Goal: Task Accomplishment & Management: Manage account settings

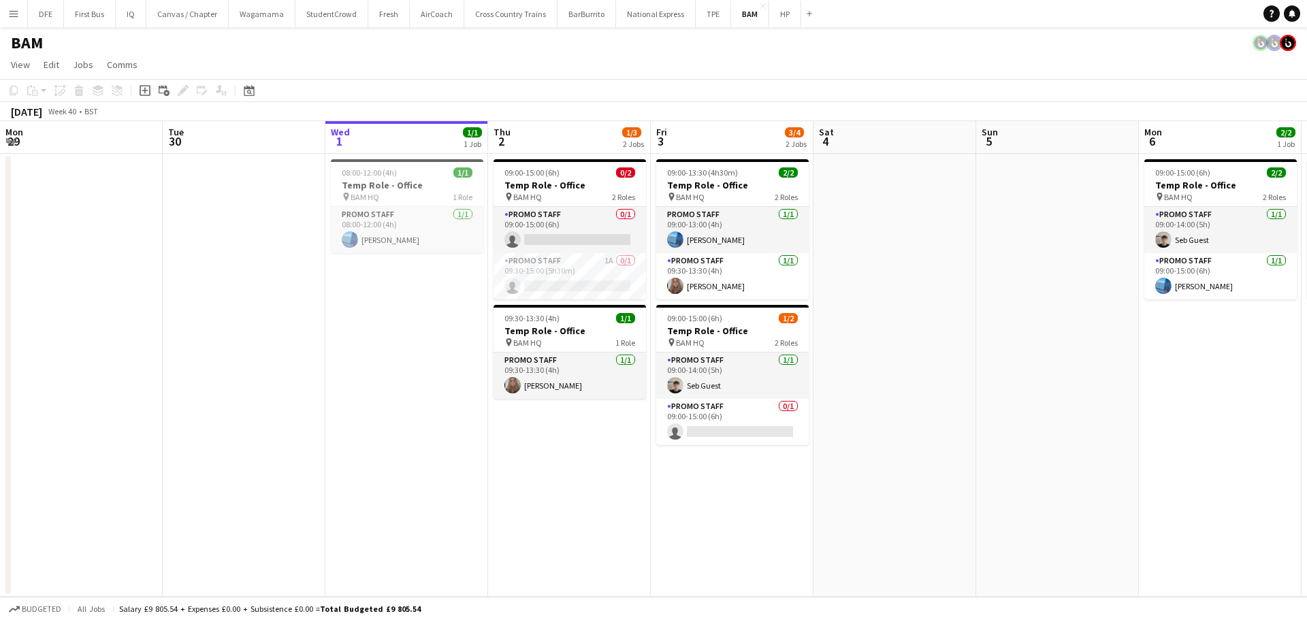
scroll to position [0, 379]
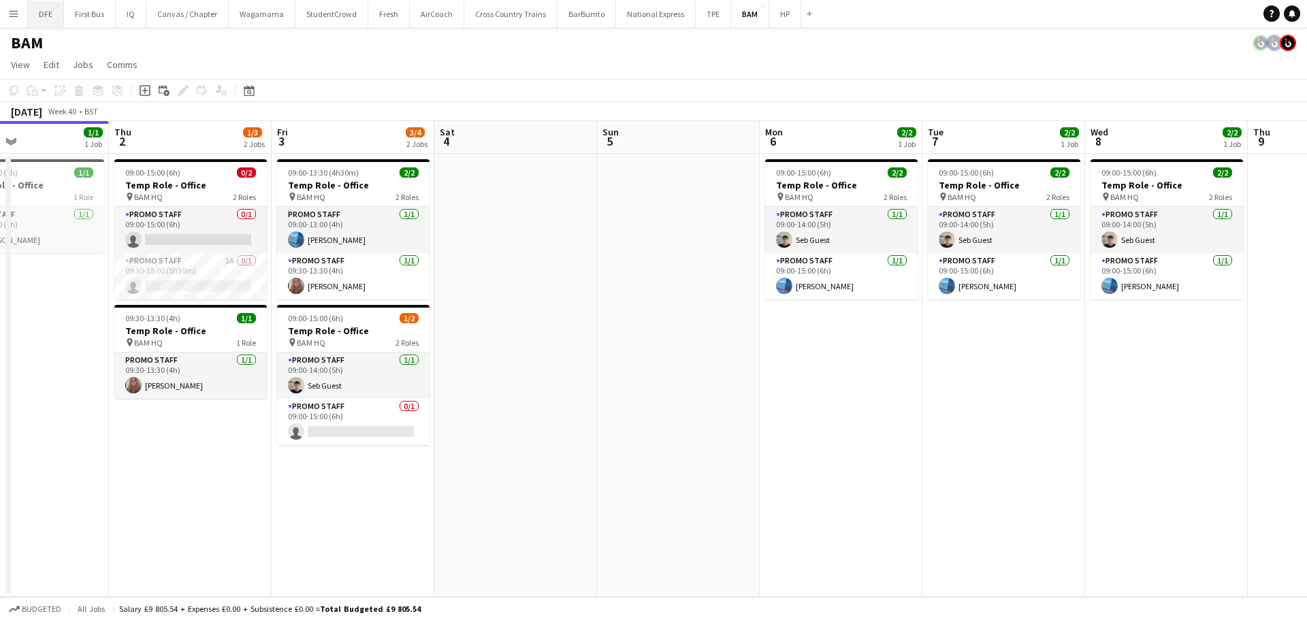
click at [46, 14] on button "DFE Close" at bounding box center [46, 14] width 36 height 27
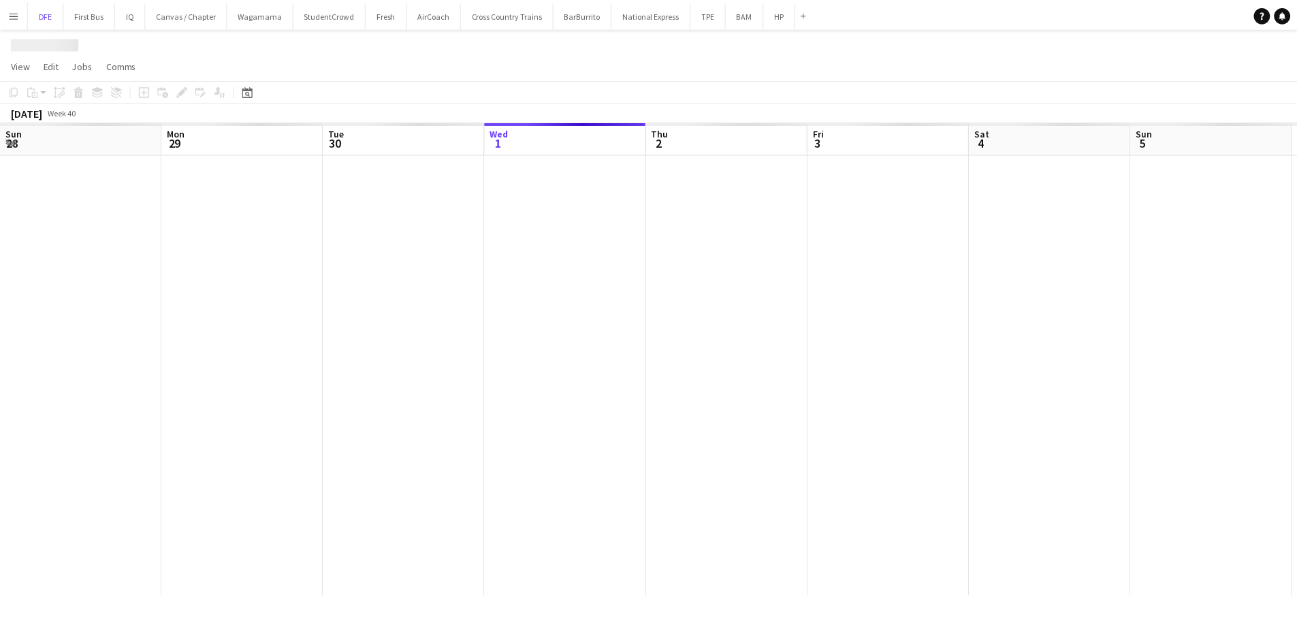
scroll to position [0, 325]
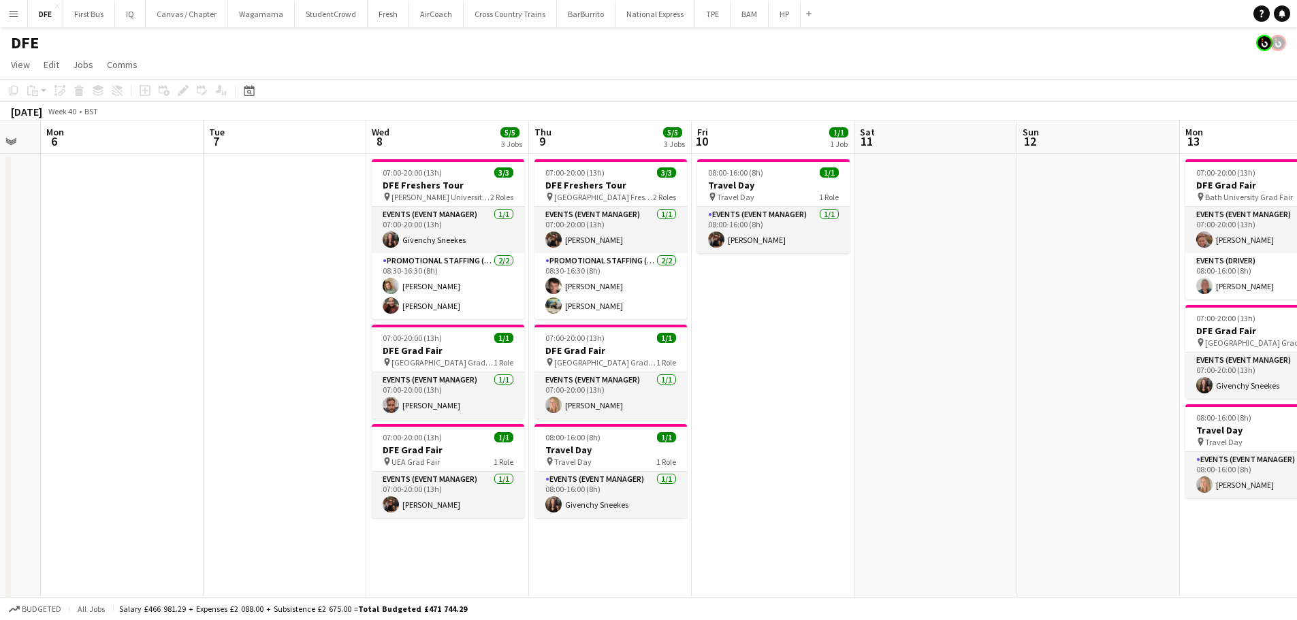
drag, startPoint x: 931, startPoint y: 418, endPoint x: 689, endPoint y: 378, distance: 244.8
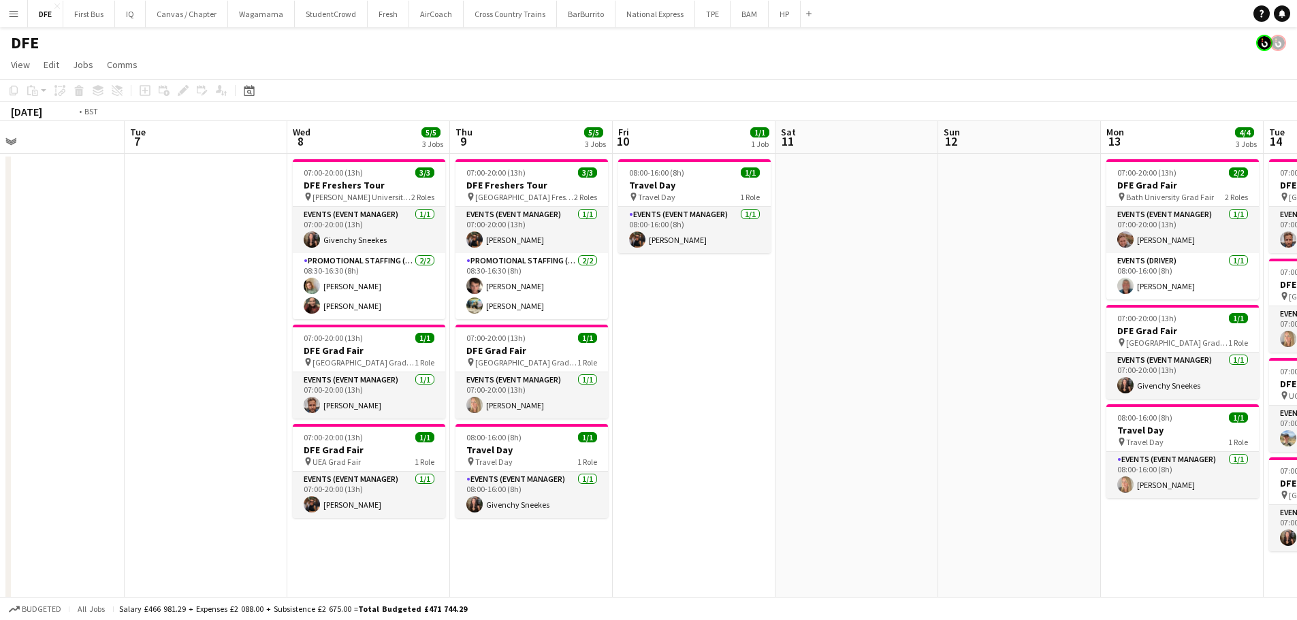
drag, startPoint x: 738, startPoint y: 378, endPoint x: 475, endPoint y: 400, distance: 263.6
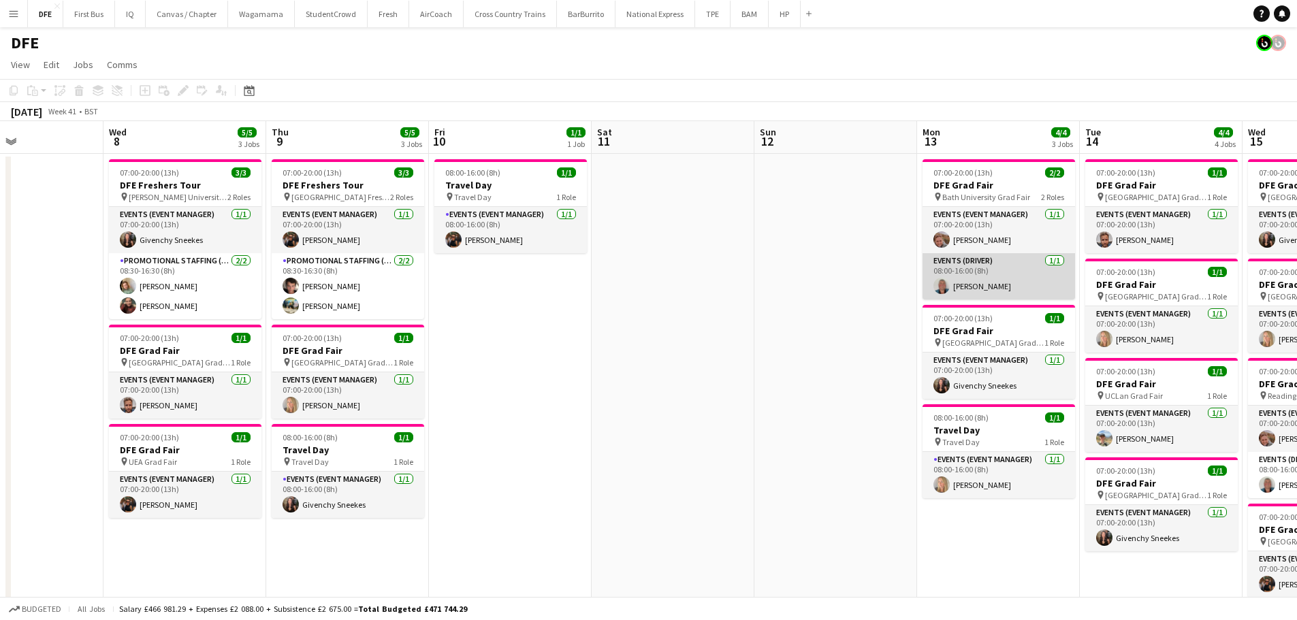
click at [977, 275] on app-card-role "Events (Driver) [DATE] 08:00-16:00 (8h) [PERSON_NAME]" at bounding box center [998, 276] width 152 height 46
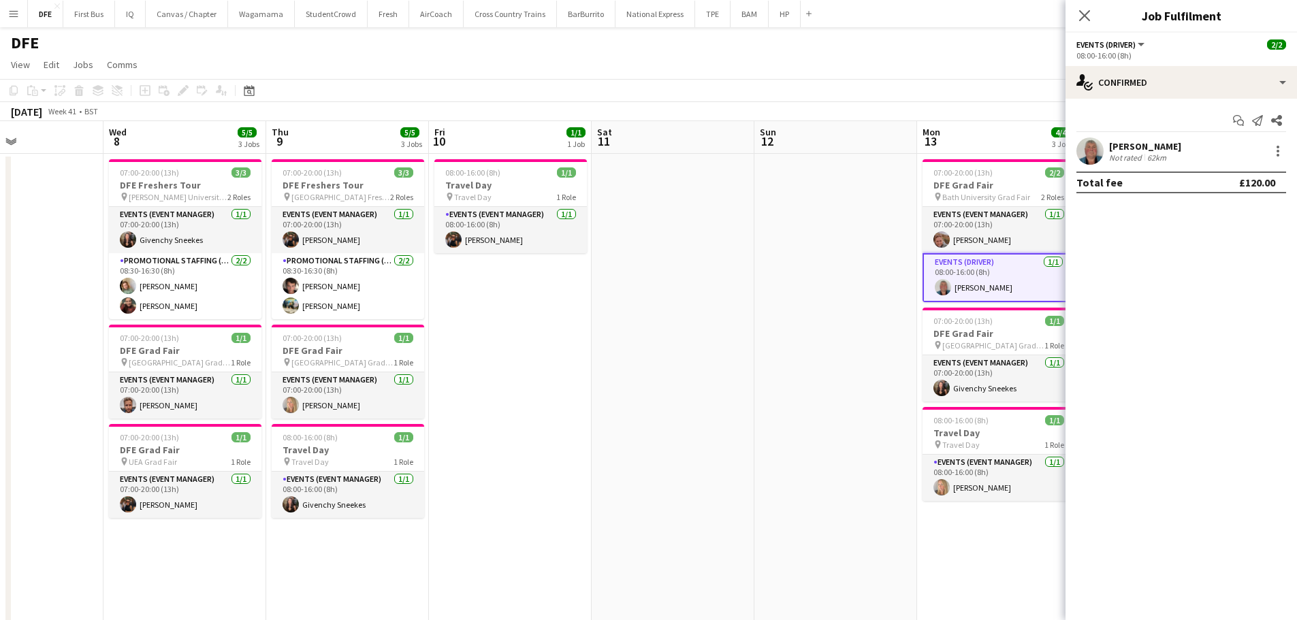
click at [1136, 149] on div "[PERSON_NAME]" at bounding box center [1145, 146] width 72 height 12
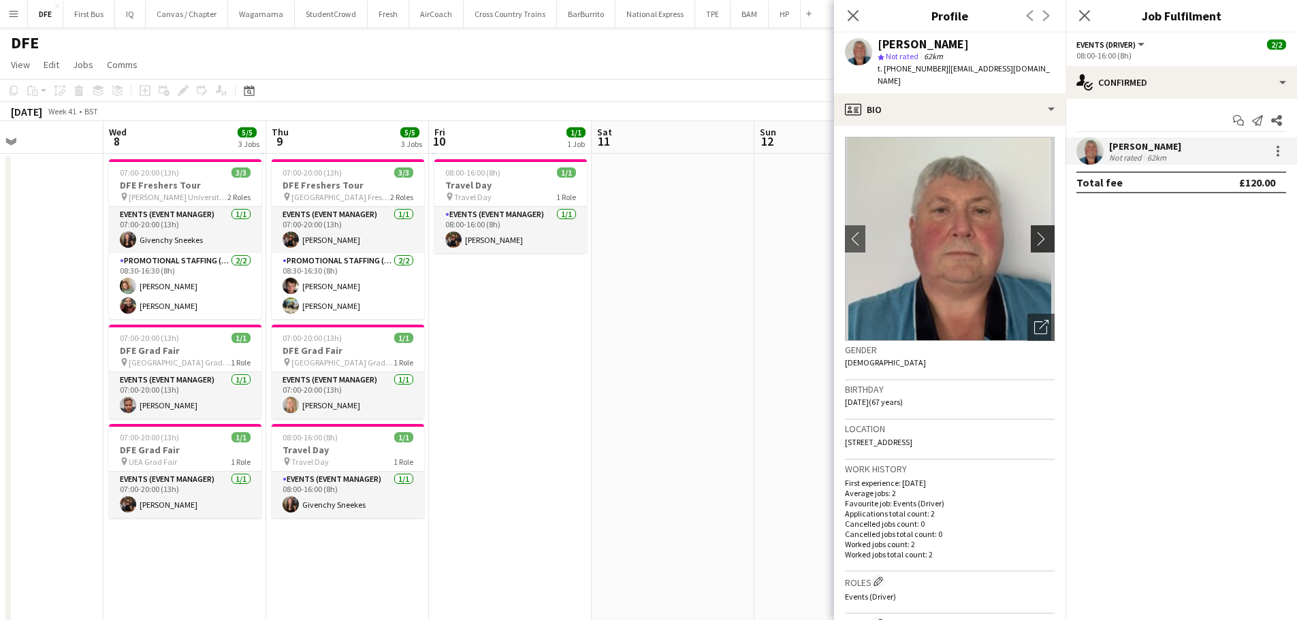
click at [1034, 231] on app-icon "chevron-right" at bounding box center [1044, 238] width 21 height 14
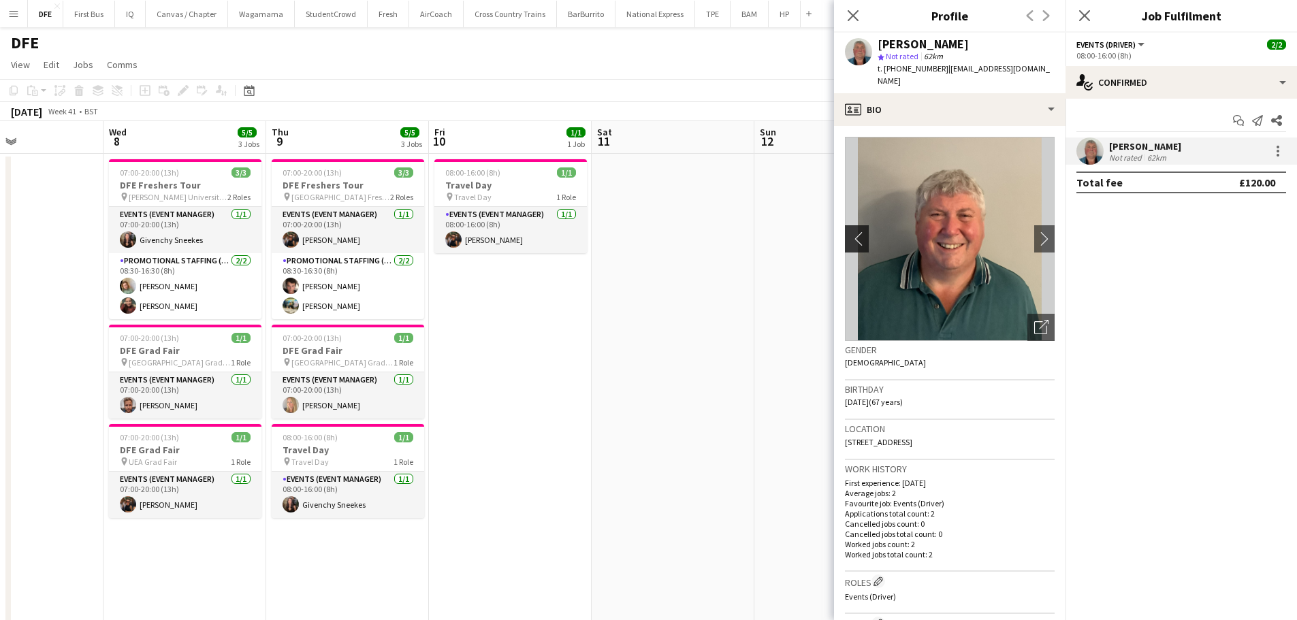
click at [862, 231] on app-icon "chevron-left" at bounding box center [855, 238] width 21 height 14
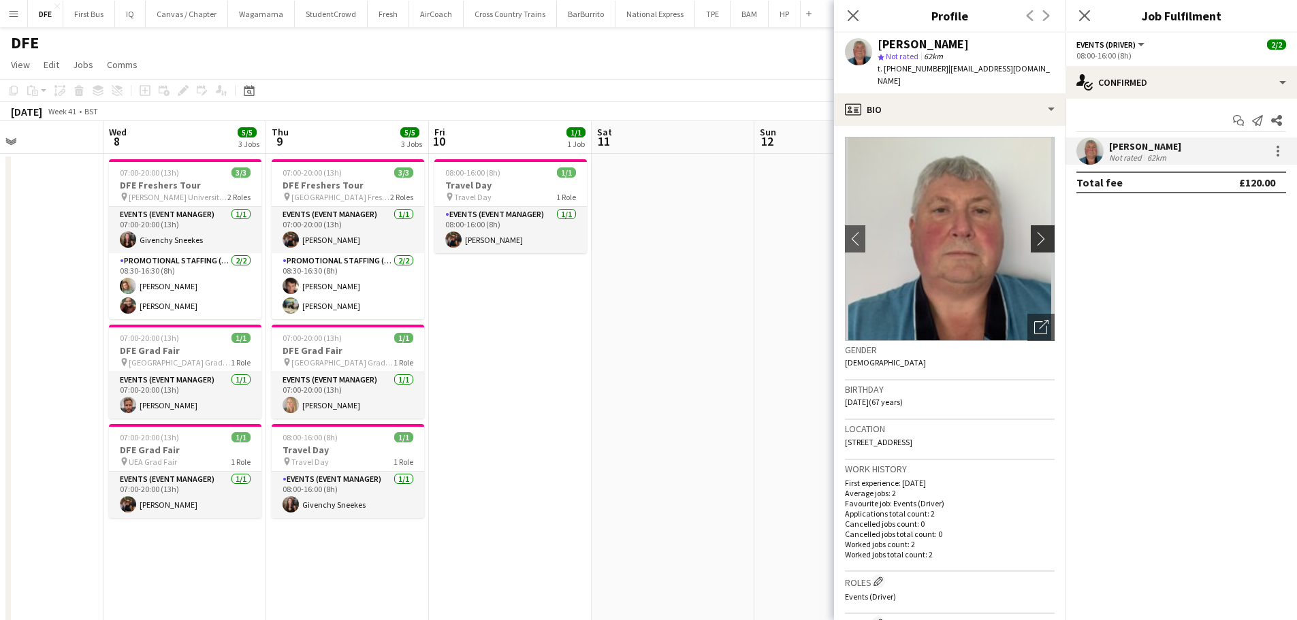
click at [1034, 231] on app-icon "chevron-right" at bounding box center [1044, 238] width 21 height 14
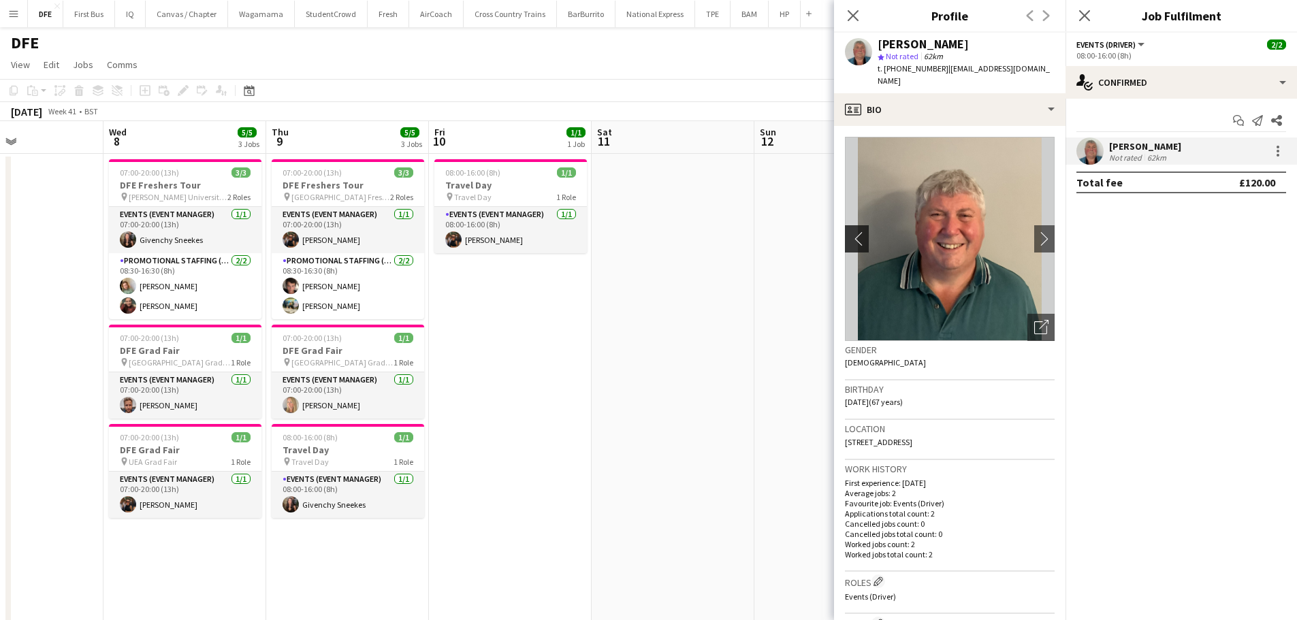
click at [857, 231] on app-icon "chevron-left" at bounding box center [855, 238] width 21 height 14
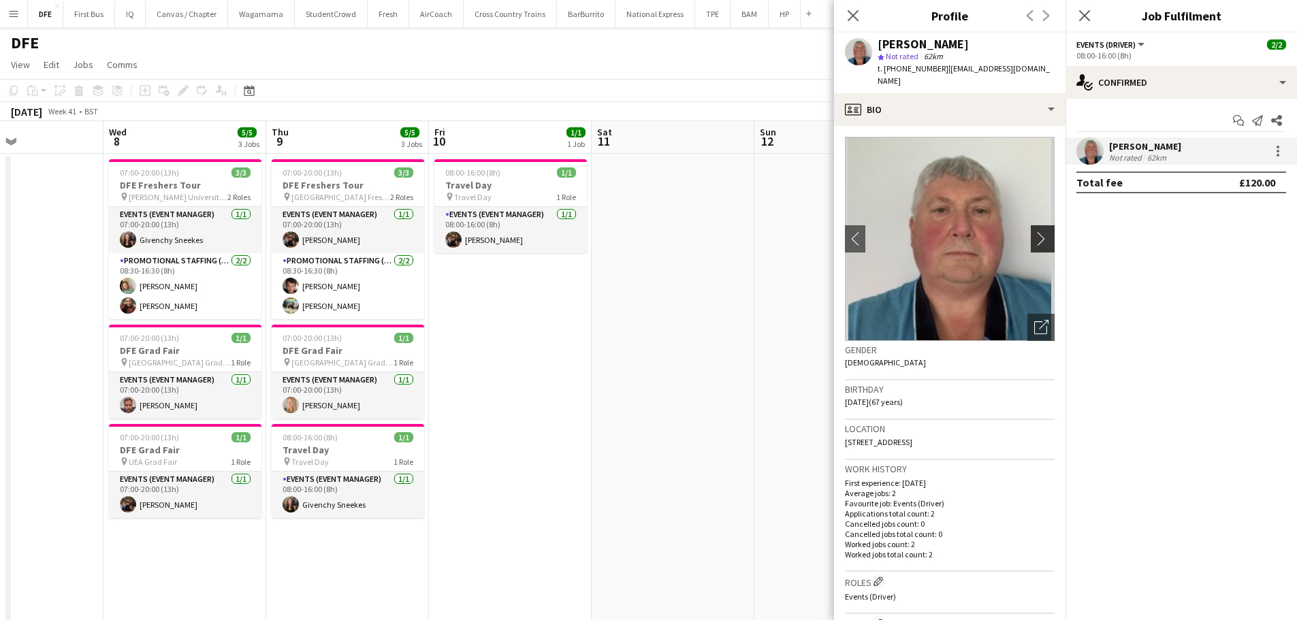
click at [1035, 231] on app-icon "chevron-right" at bounding box center [1044, 238] width 21 height 14
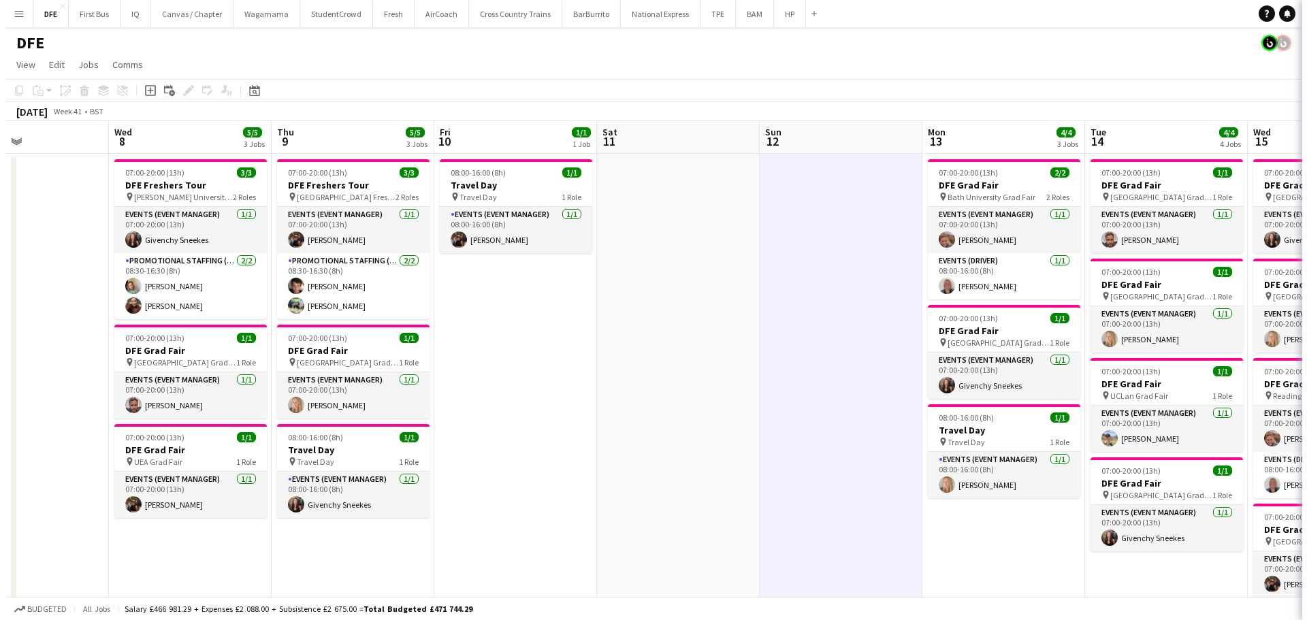
scroll to position [0, 381]
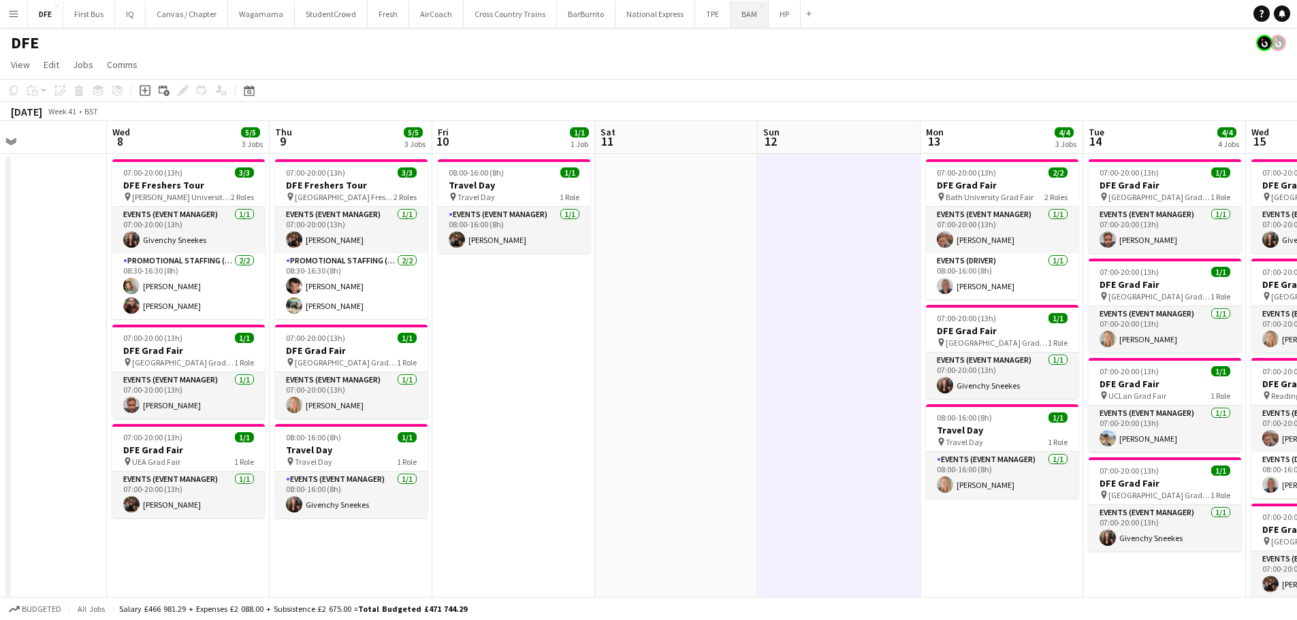
click at [739, 18] on button "BAM Close" at bounding box center [749, 14] width 38 height 27
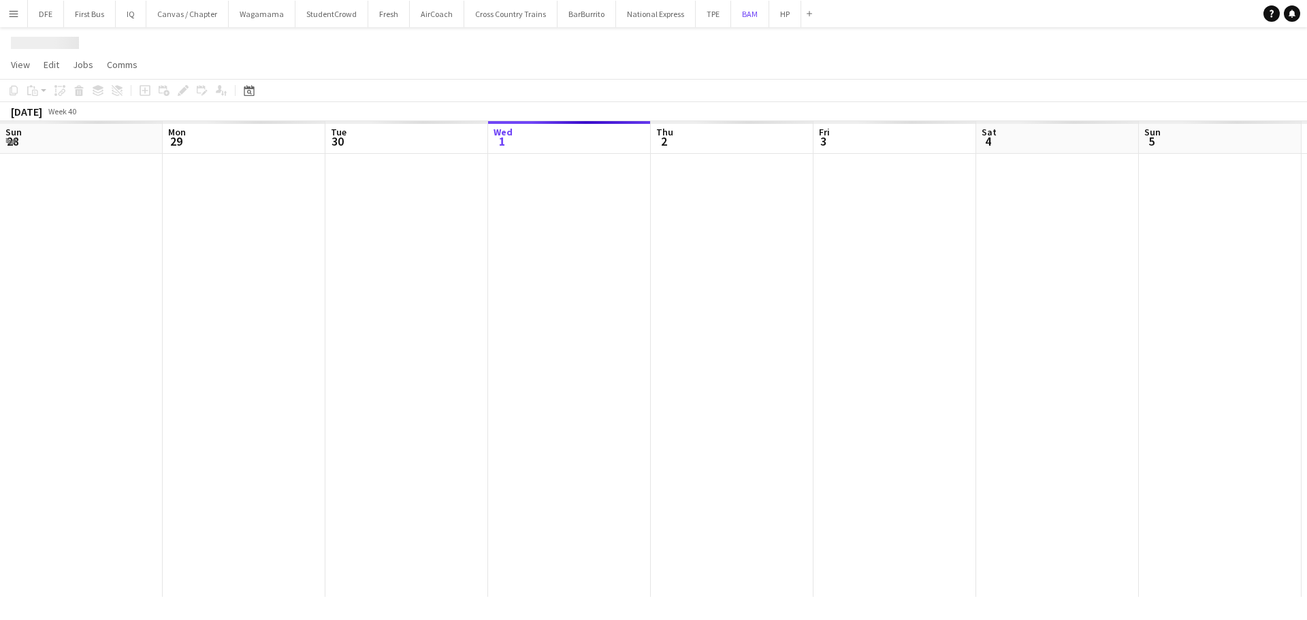
scroll to position [0, 325]
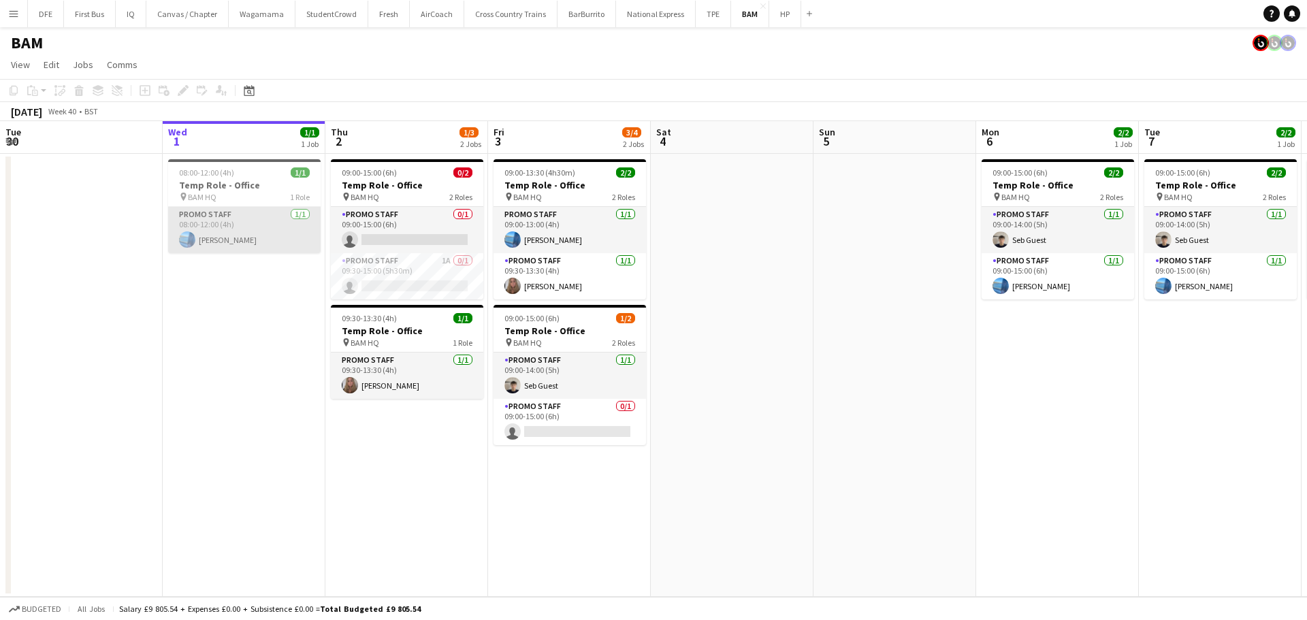
click at [223, 231] on app-card-role "Promo Staff [DATE] 08:00-12:00 (4h) [PERSON_NAME]" at bounding box center [244, 230] width 152 height 46
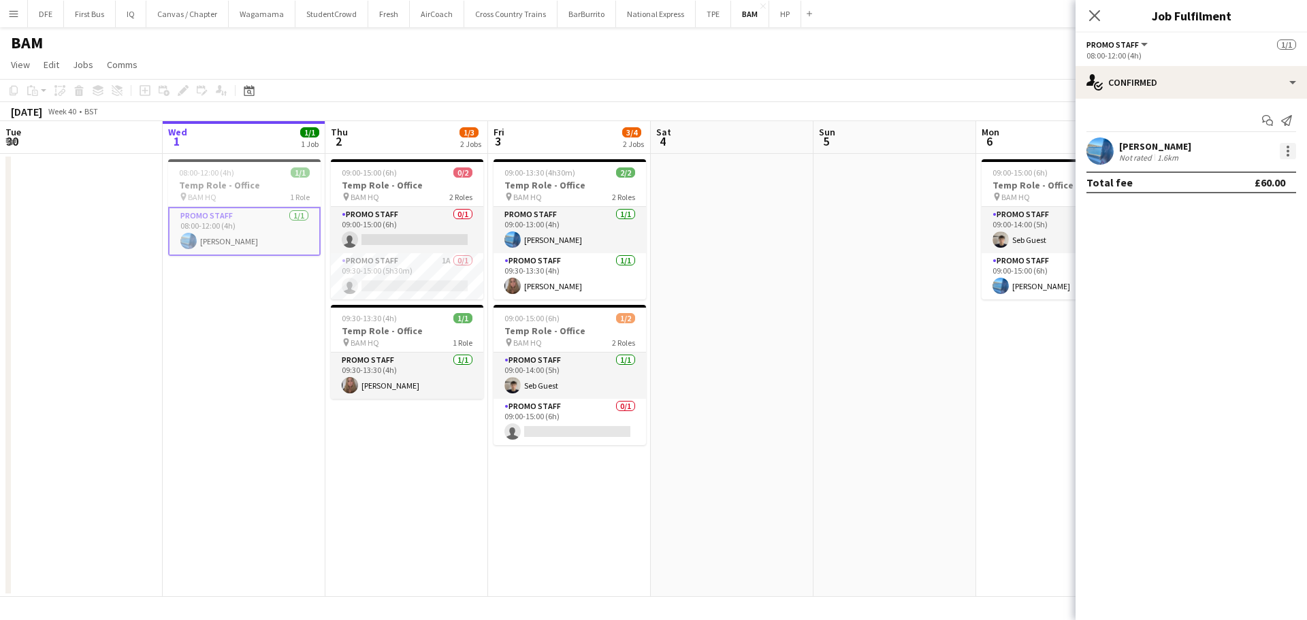
click at [1291, 150] on div at bounding box center [1288, 151] width 16 height 16
click at [1252, 176] on span "Edit fee" at bounding box center [1243, 176] width 84 height 12
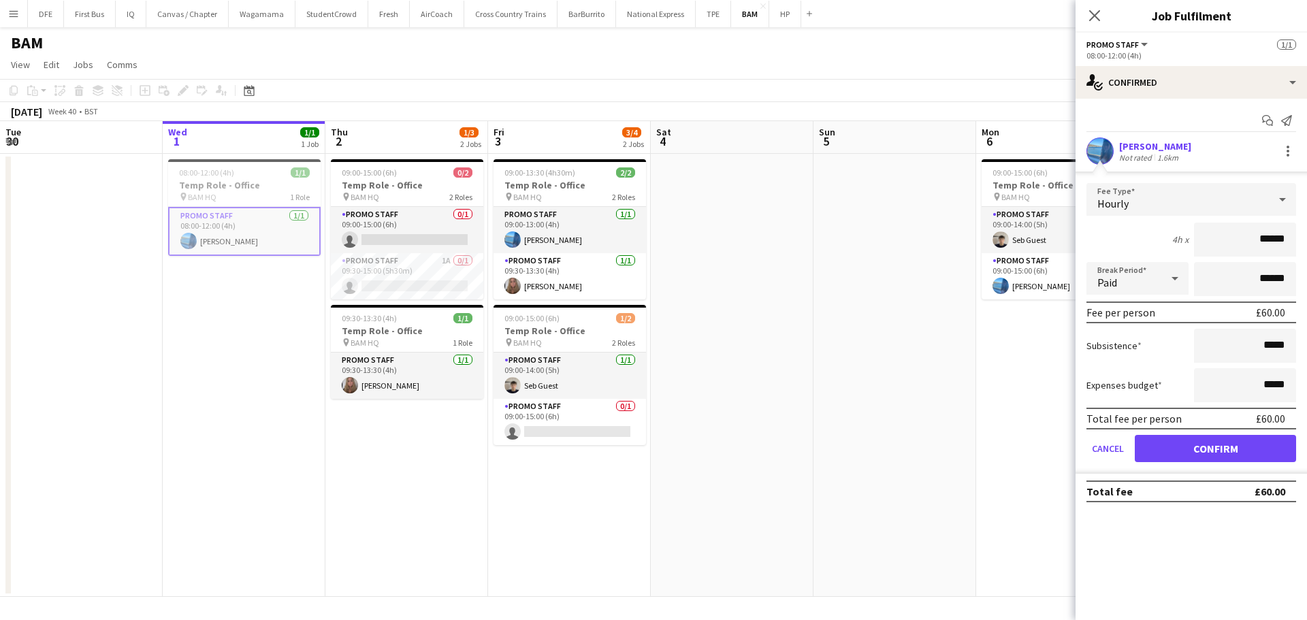
drag, startPoint x: 1209, startPoint y: 561, endPoint x: 1143, endPoint y: 526, distance: 74.6
click at [1210, 561] on mat-expansion-panel "check Confirmed Start chat Send notification [PERSON_NAME] Not rated 1.6km Fee …" at bounding box center [1190, 359] width 231 height 521
click at [1166, 452] on button "Confirm" at bounding box center [1215, 448] width 161 height 27
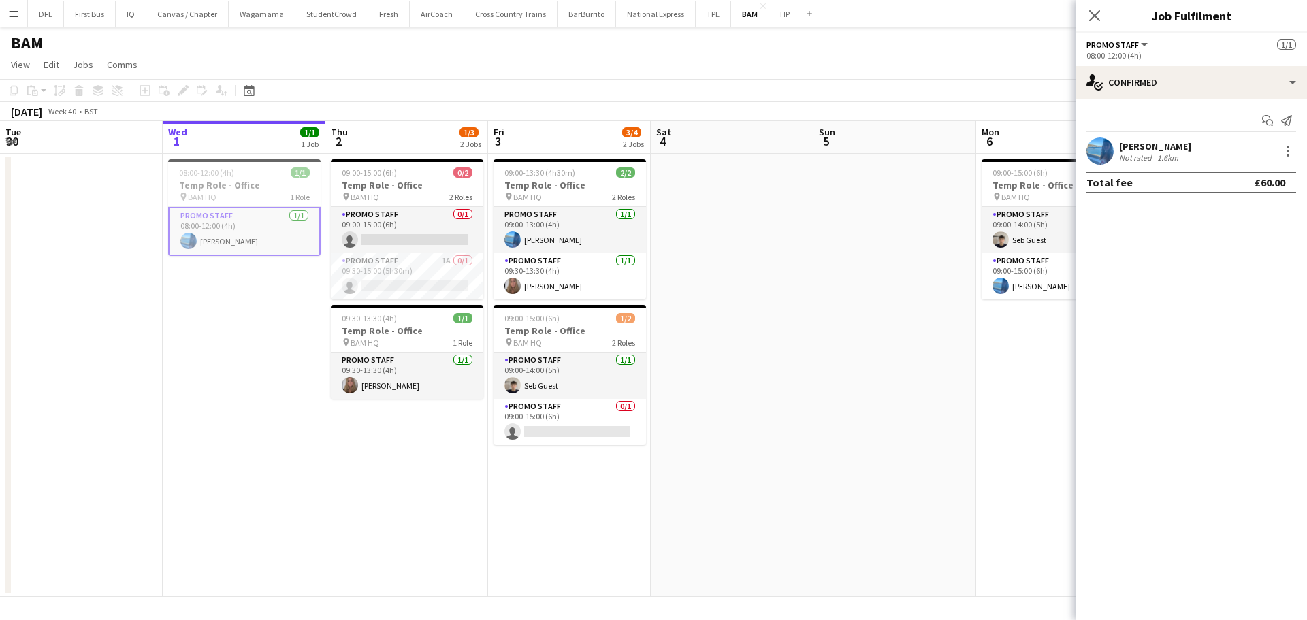
click at [253, 247] on app-card-role "Promo Staff [DATE] 08:00-12:00 (4h) [PERSON_NAME]" at bounding box center [244, 231] width 152 height 49
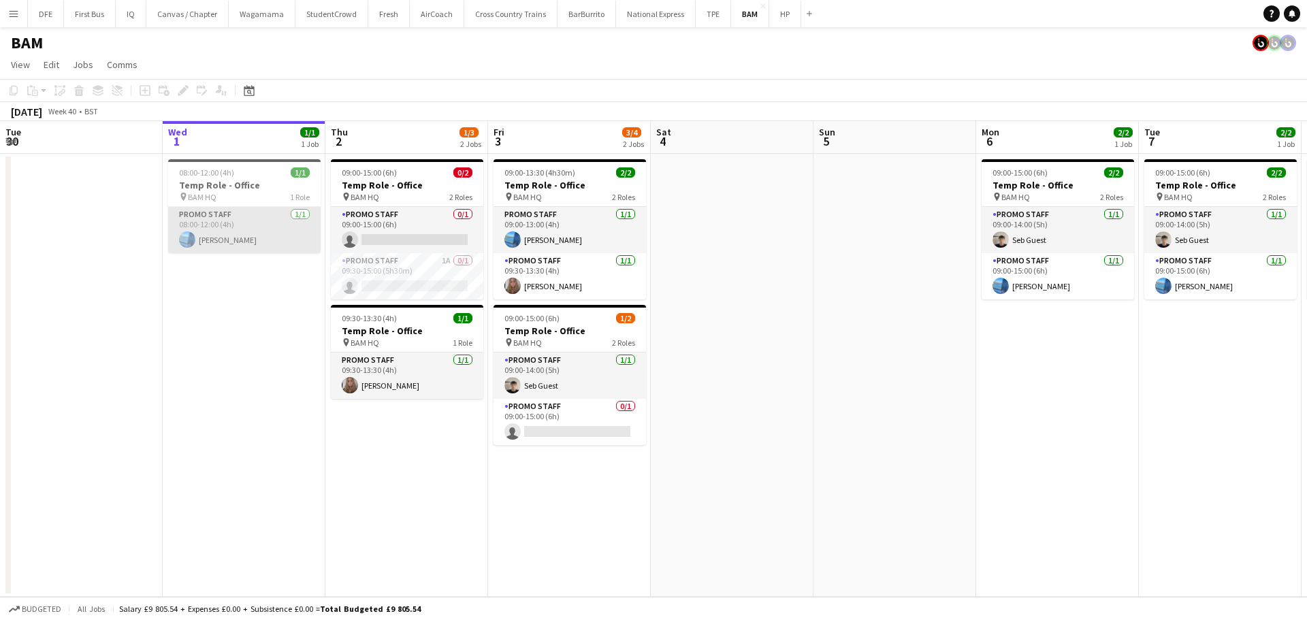
click at [228, 233] on app-card-role "Promo Staff [DATE] 08:00-12:00 (4h) [PERSON_NAME]" at bounding box center [244, 230] width 152 height 46
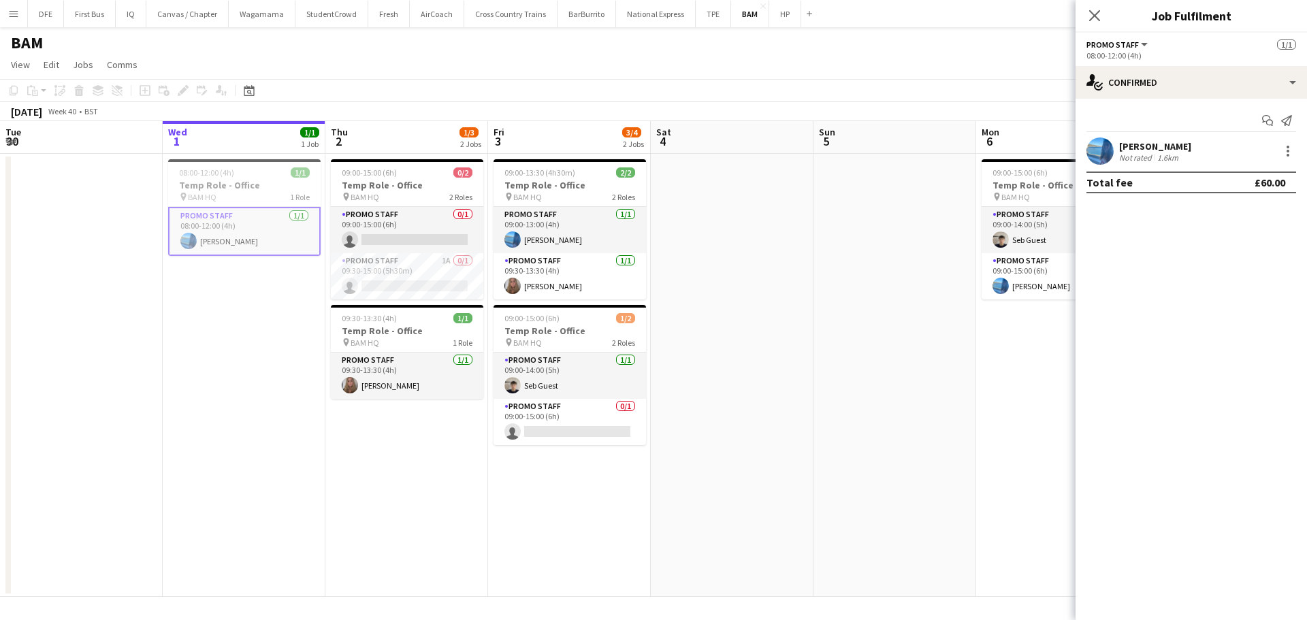
scroll to position [0, 325]
click at [1292, 152] on div at bounding box center [1288, 151] width 16 height 16
click at [1240, 181] on span "Edit fee" at bounding box center [1243, 176] width 84 height 12
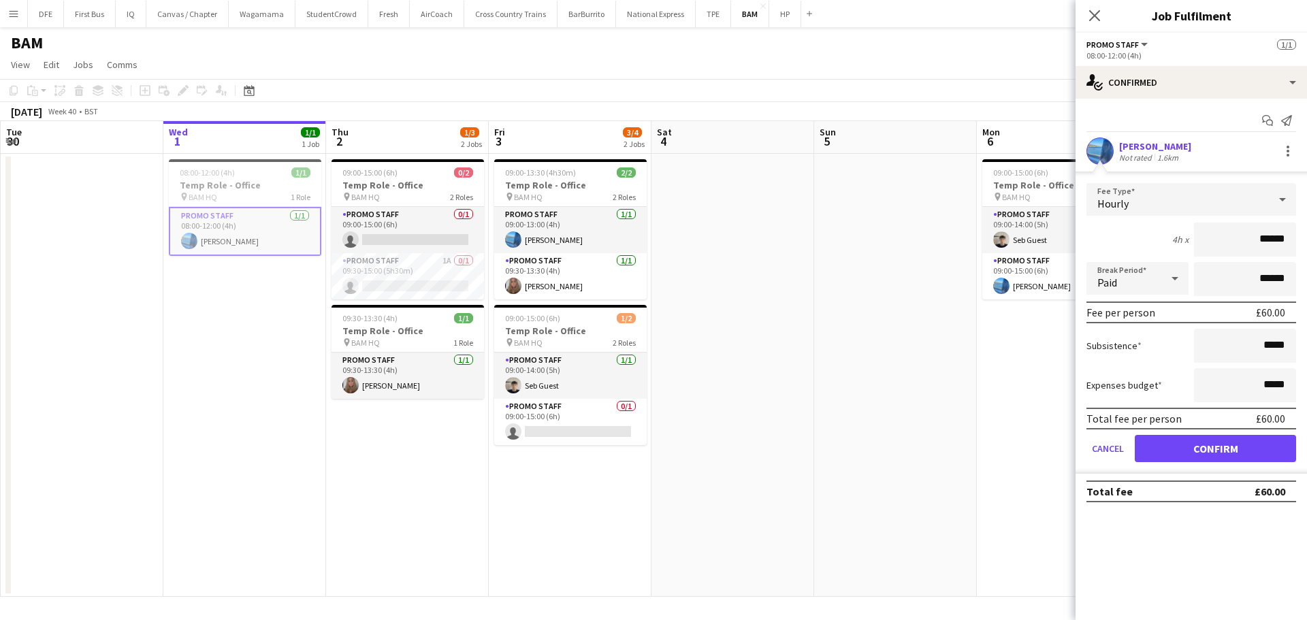
click at [1220, 190] on div "Hourly" at bounding box center [1177, 199] width 182 height 33
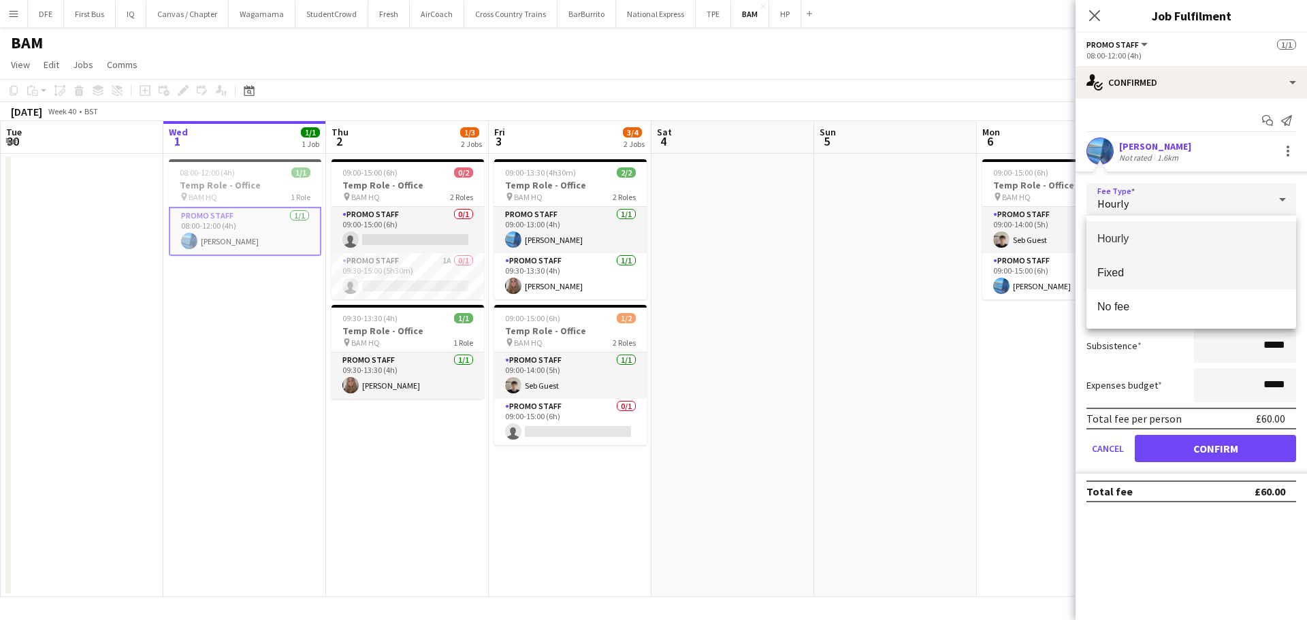
click at [1118, 268] on span "Fixed" at bounding box center [1191, 272] width 188 height 13
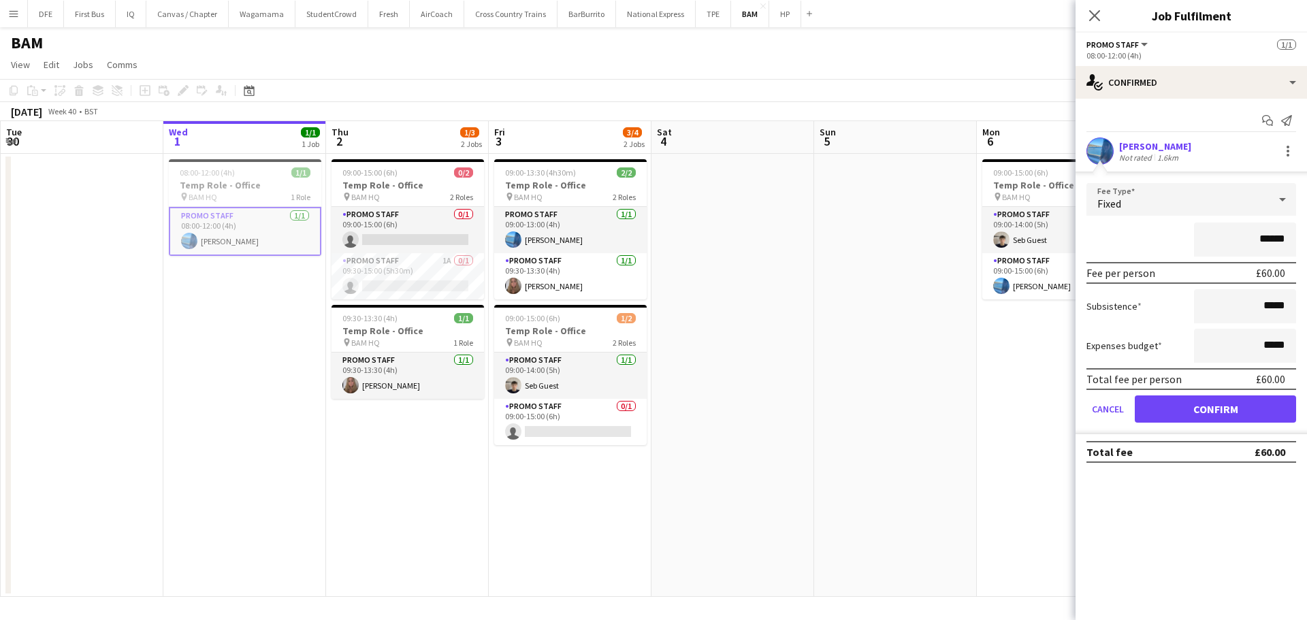
drag, startPoint x: 1264, startPoint y: 244, endPoint x: 1272, endPoint y: 237, distance: 11.1
click at [1265, 244] on input "******" at bounding box center [1245, 240] width 102 height 34
type input "**"
type input "******"
click at [1123, 511] on mat-expansion-panel "check Confirmed Start chat Send notification [PERSON_NAME] Not rated 1.6km Fee …" at bounding box center [1190, 359] width 231 height 521
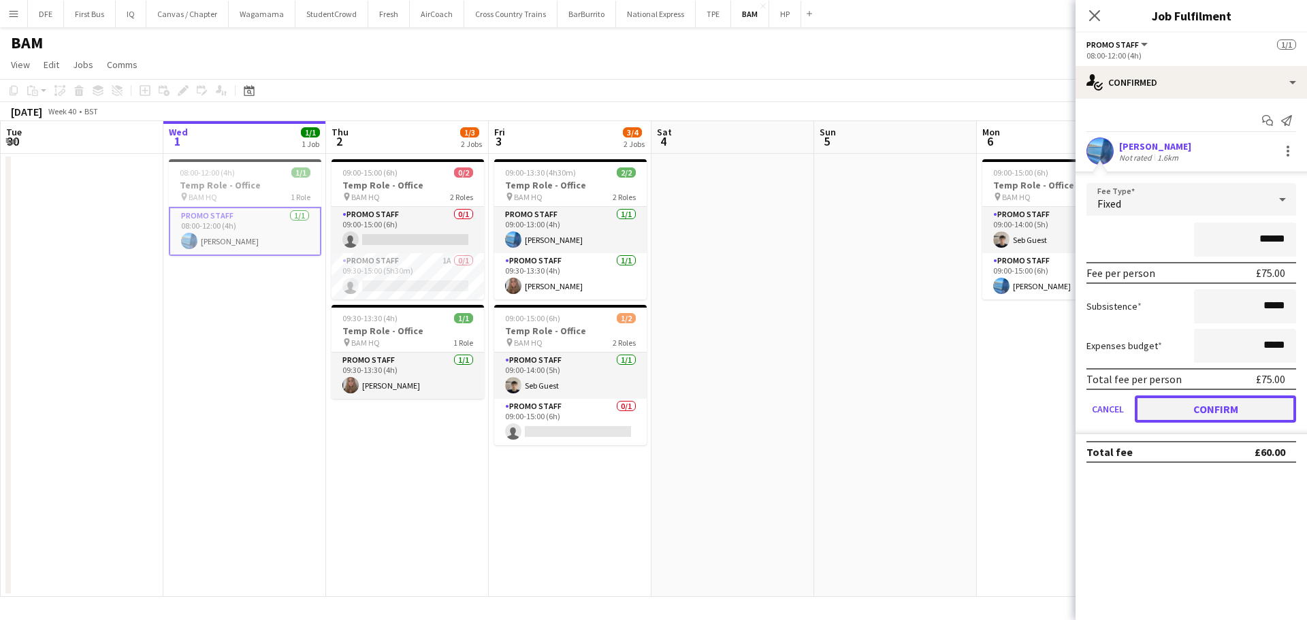
click at [1241, 414] on button "Confirm" at bounding box center [1215, 408] width 161 height 27
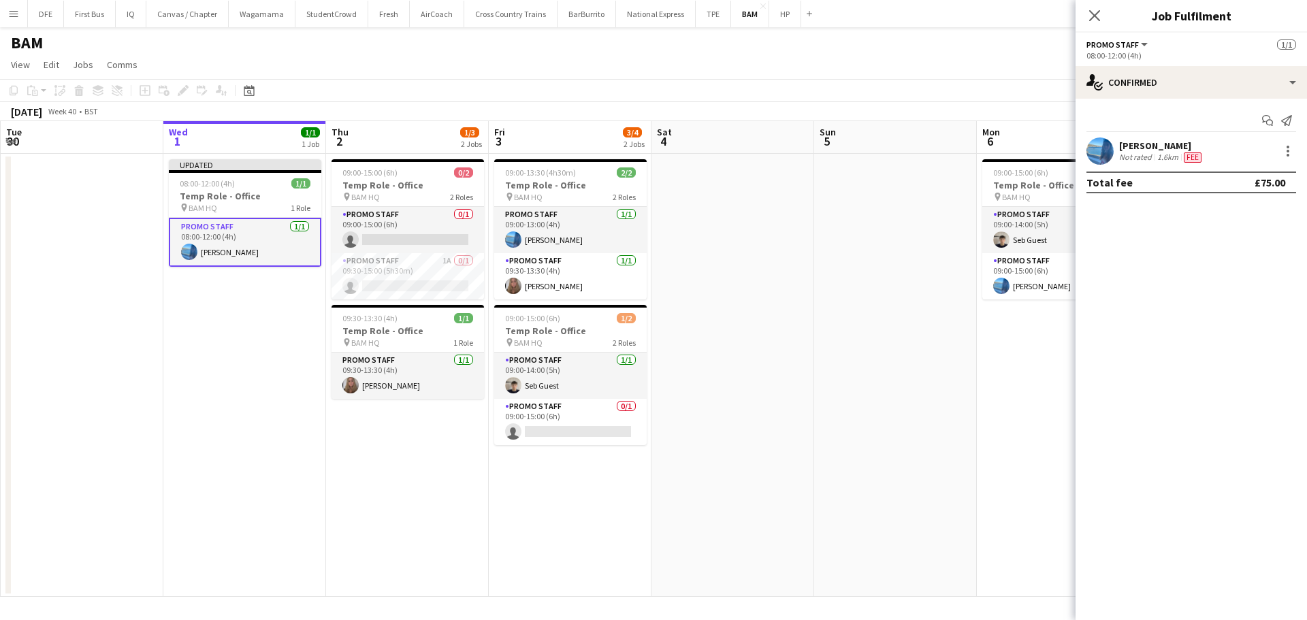
click at [858, 404] on app-date-cell at bounding box center [895, 375] width 163 height 443
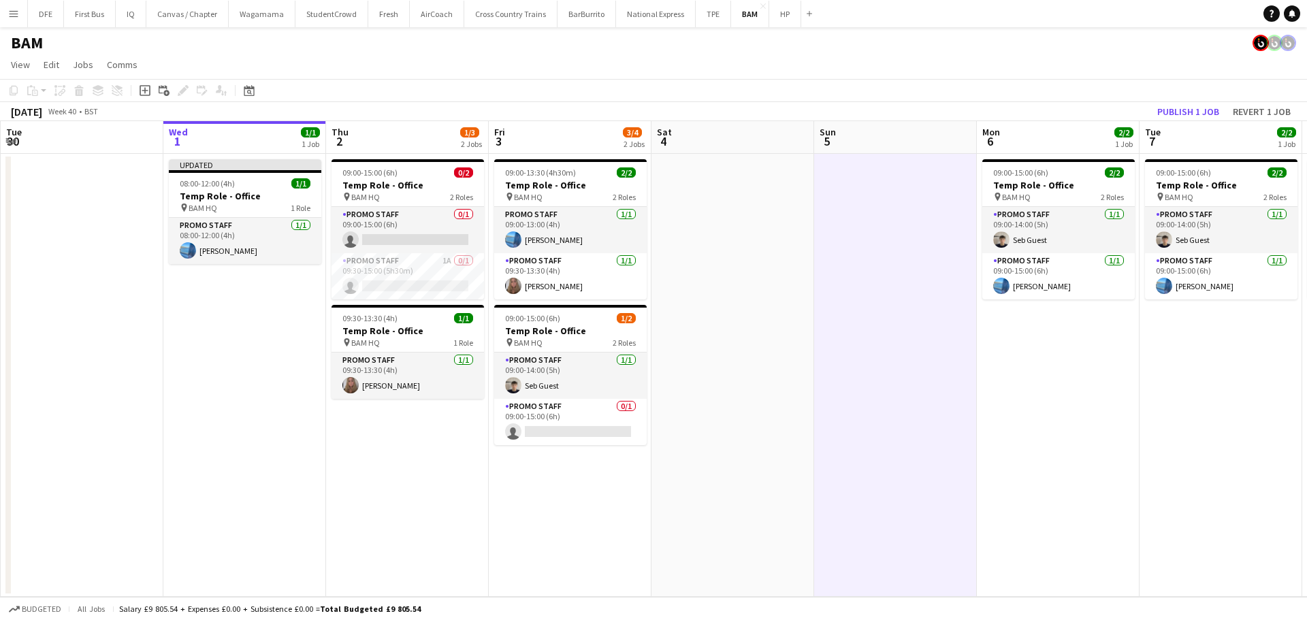
click at [205, 374] on app-date-cell "Updated 08:00-12:00 (4h) 1/1 Temp Role - Office pin BAM HQ 1 Role Promo Staff […" at bounding box center [244, 375] width 163 height 443
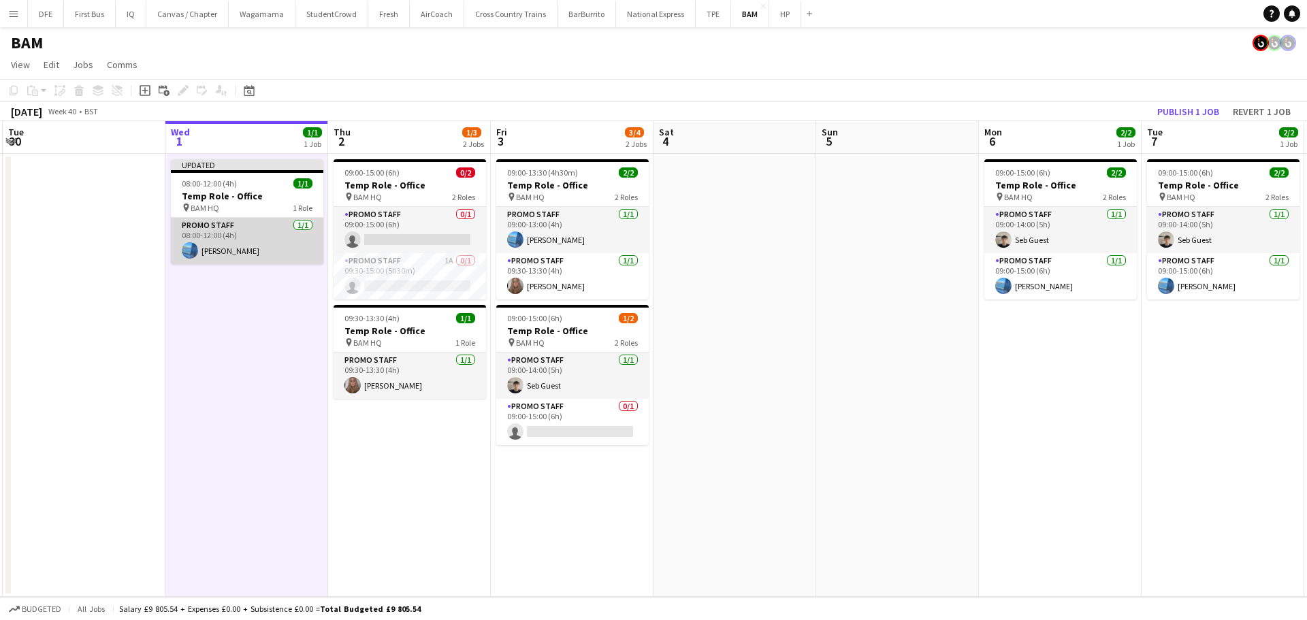
click at [222, 245] on app-card-role "Promo Staff [DATE] 08:00-12:00 (4h) [PERSON_NAME]" at bounding box center [247, 241] width 152 height 46
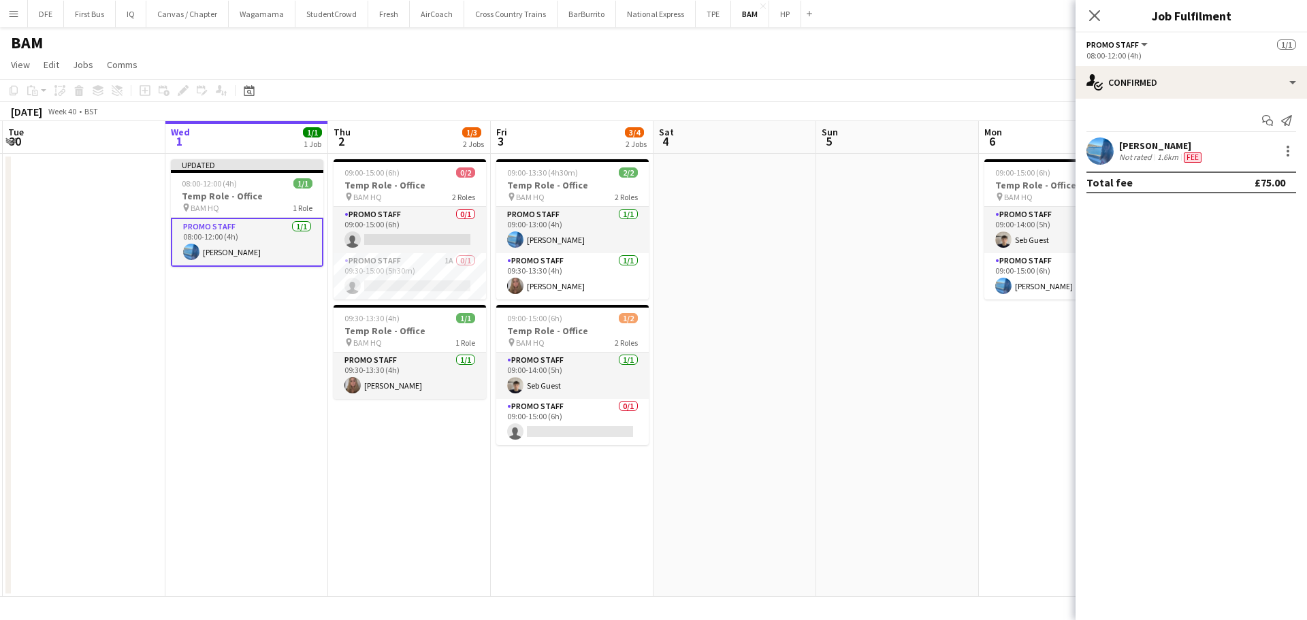
click at [865, 450] on app-date-cell at bounding box center [897, 375] width 163 height 443
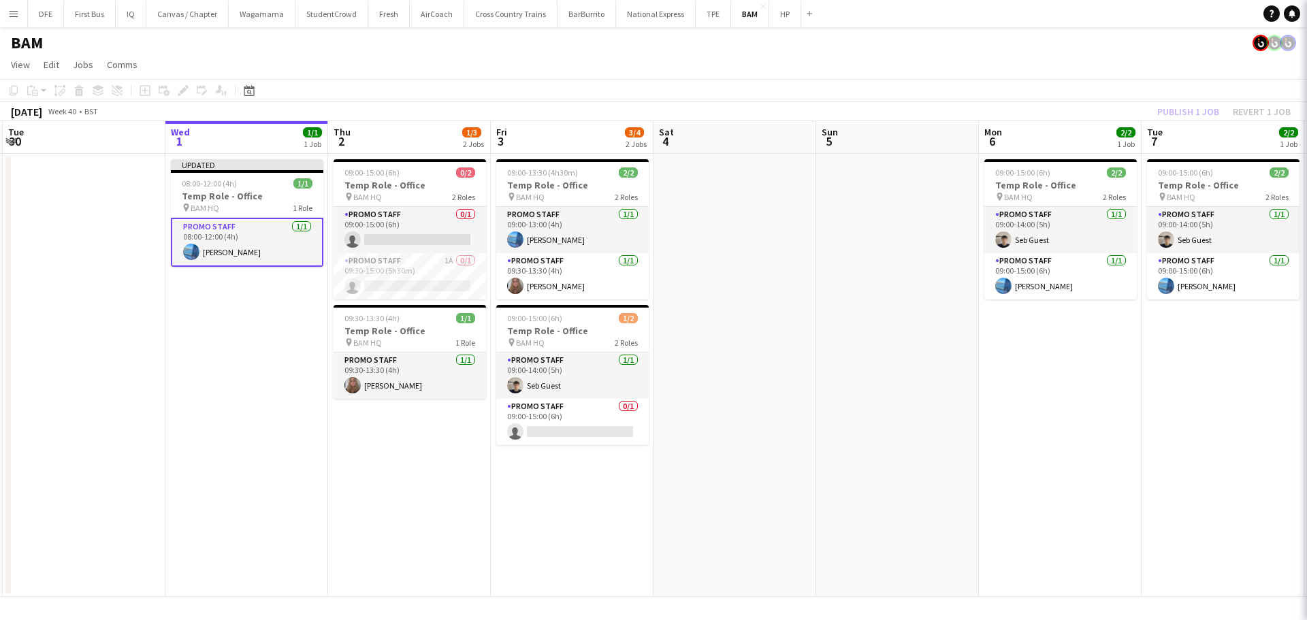
scroll to position [0, 319]
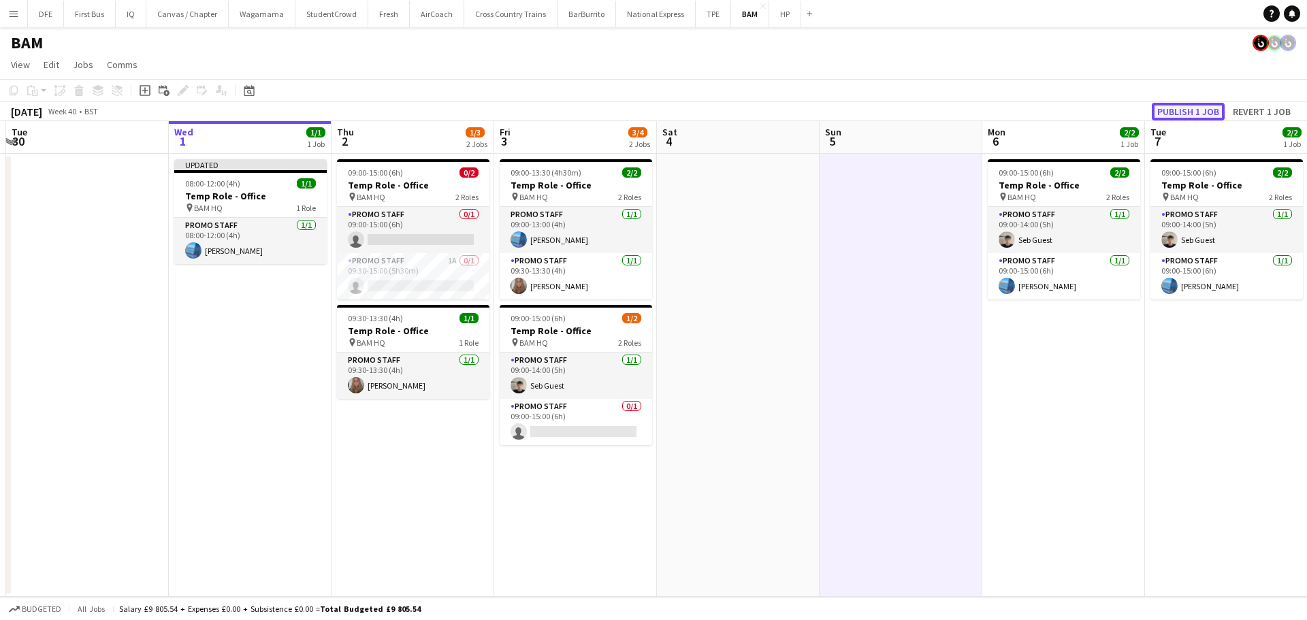
click at [1197, 115] on button "Publish 1 job" at bounding box center [1188, 112] width 73 height 18
